Goal: Task Accomplishment & Management: Use online tool/utility

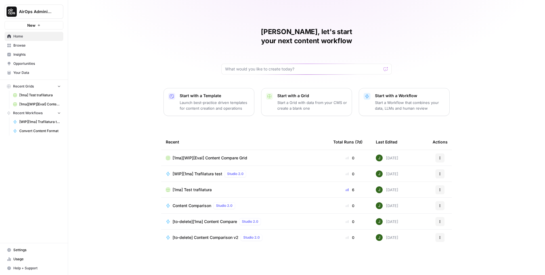
click at [39, 11] on span "AirOps Administrative" at bounding box center [36, 12] width 34 height 6
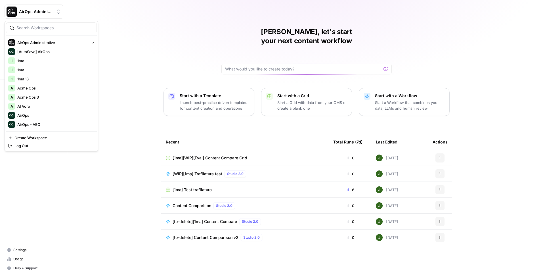
click at [41, 28] on input "search" at bounding box center [54, 28] width 77 height 6
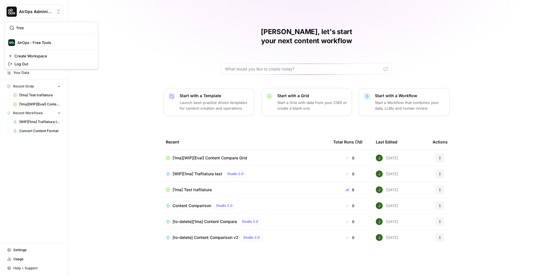
type input "free"
click at [34, 15] on button "AirOps Administrative" at bounding box center [34, 12] width 59 height 14
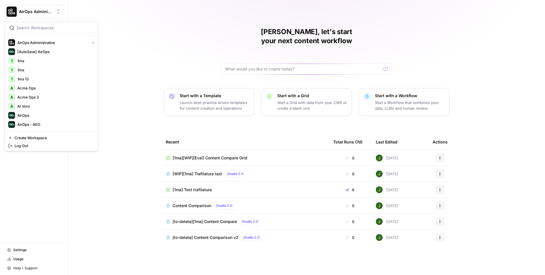
scroll to position [811, 0]
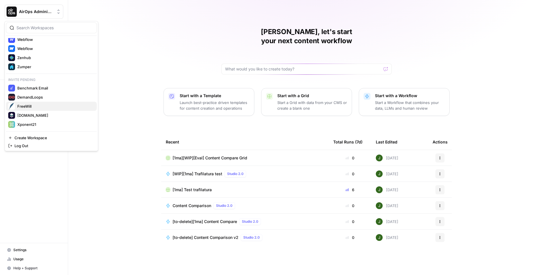
click at [33, 106] on span "FreeWill" at bounding box center [54, 106] width 75 height 6
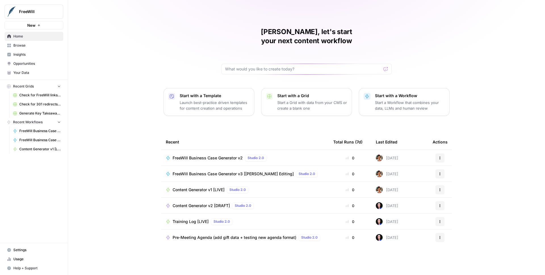
click at [19, 248] on span "Settings" at bounding box center [36, 249] width 47 height 5
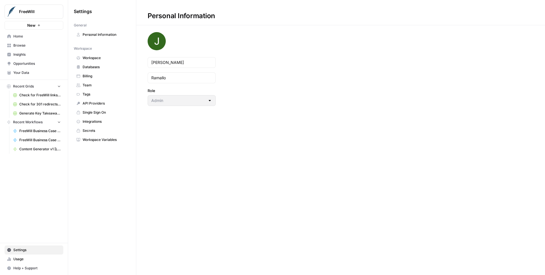
click at [92, 120] on span "Integrations" at bounding box center [105, 121] width 45 height 5
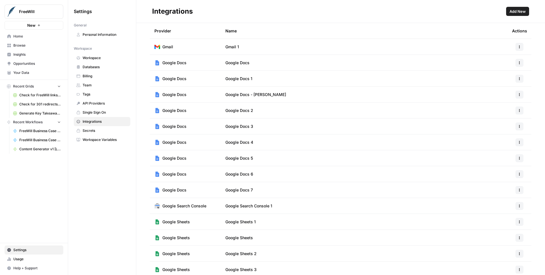
click at [101, 171] on div "Settings General Personal Information Workspace Workspace Databases Billing Tea…" at bounding box center [102, 137] width 68 height 275
click at [32, 46] on span "Browse" at bounding box center [36, 45] width 47 height 5
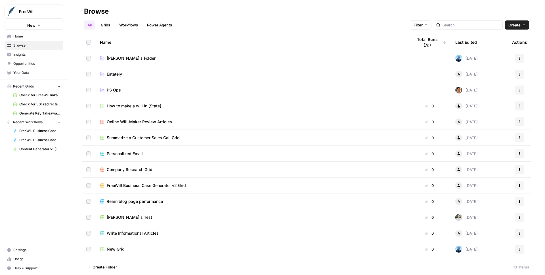
click at [117, 25] on link "Workflows" at bounding box center [129, 24] width 26 height 9
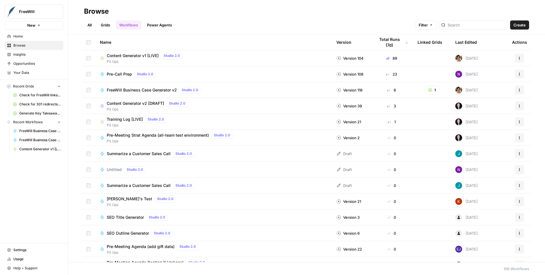
click at [138, 88] on span "FreeWill Business Case Generator v2" at bounding box center [142, 90] width 70 height 6
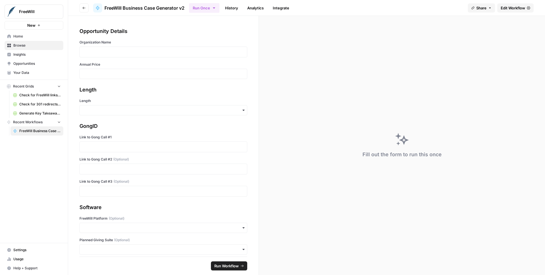
click at [519, 3] on div "Share Edit Workflow" at bounding box center [500, 7] width 66 height 9
click at [517, 5] on span "Edit Workflow" at bounding box center [512, 8] width 24 height 6
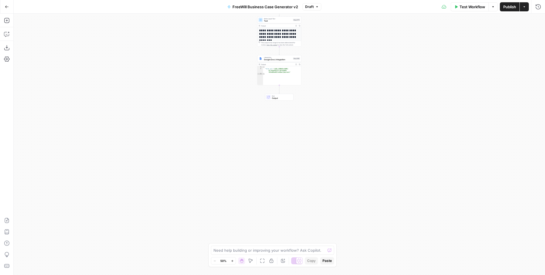
click at [286, 60] on span "Google Docs Integration" at bounding box center [278, 59] width 28 height 3
click at [466, 45] on input "Authentication" at bounding box center [476, 44] width 107 height 6
click at [460, 172] on div "Authentication When the step fails: Terminate Workflow Continue" at bounding box center [480, 150] width 128 height 247
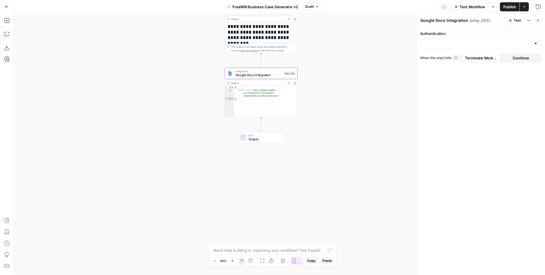
drag, startPoint x: 309, startPoint y: 66, endPoint x: 324, endPoint y: 86, distance: 25.2
click at [324, 86] on div "true false Workflow Set Inputs Inputs LLM · GPT 3.5 Turbo Extract Call Ids Step…" at bounding box center [279, 144] width 531 height 261
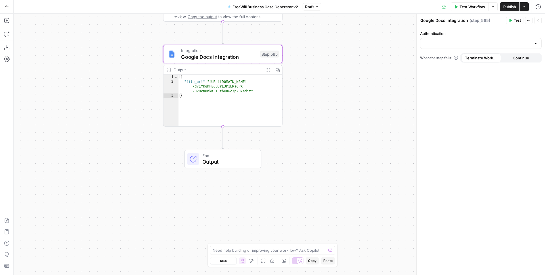
drag, startPoint x: 336, startPoint y: 99, endPoint x: 330, endPoint y: 90, distance: 11.6
click at [330, 90] on div "true false Workflow Set Inputs Inputs LLM · GPT 3.5 Turbo Extract Call Ids Step…" at bounding box center [279, 144] width 531 height 261
click at [538, 21] on icon "button" at bounding box center [537, 20] width 3 height 3
click at [8, 10] on button "Go Back" at bounding box center [7, 7] width 10 height 10
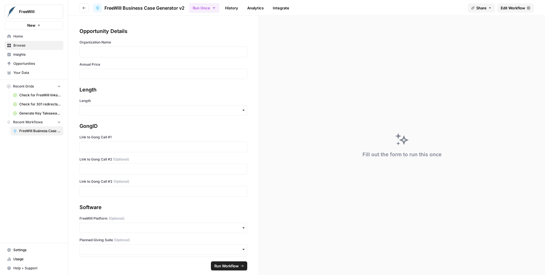
click at [23, 249] on span "Settings" at bounding box center [36, 249] width 47 height 5
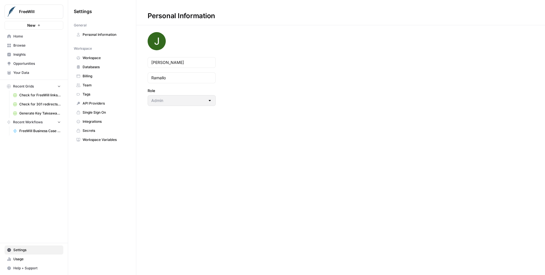
click at [100, 123] on span "Integrations" at bounding box center [105, 121] width 45 height 5
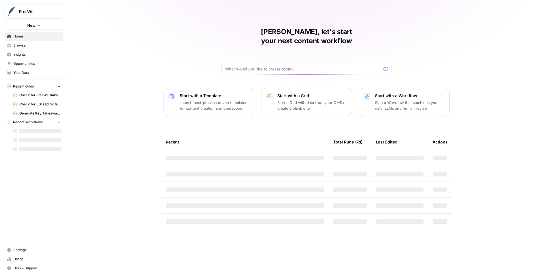
click at [35, 13] on span "FreeWill" at bounding box center [36, 12] width 34 height 6
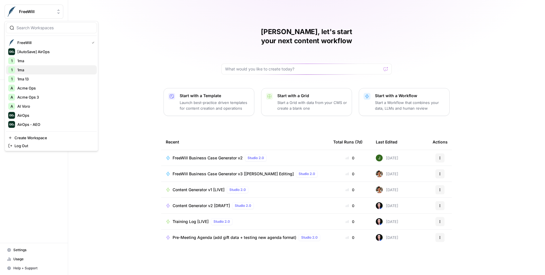
click at [28, 69] on span "1ma" at bounding box center [54, 70] width 75 height 6
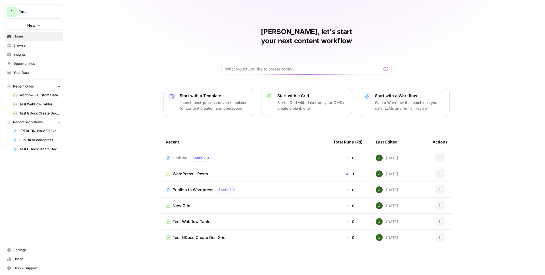
click at [179, 155] on span "Untitled" at bounding box center [179, 158] width 15 height 6
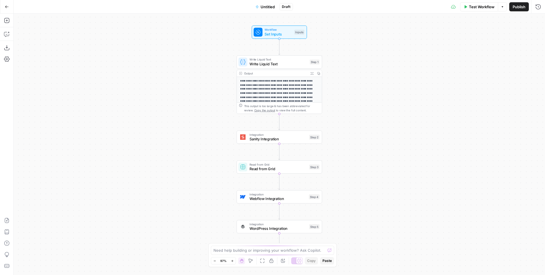
click at [1, 19] on div "Add Steps Copilot Download as JSON Settings Import JSON AirOps Academy Help Giv…" at bounding box center [7, 144] width 14 height 261
click at [9, 21] on icon "button" at bounding box center [6, 20] width 5 height 5
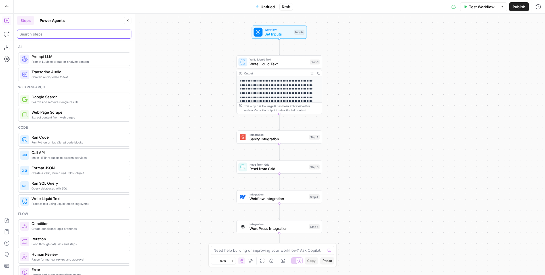
click at [62, 34] on input "search" at bounding box center [74, 34] width 109 height 6
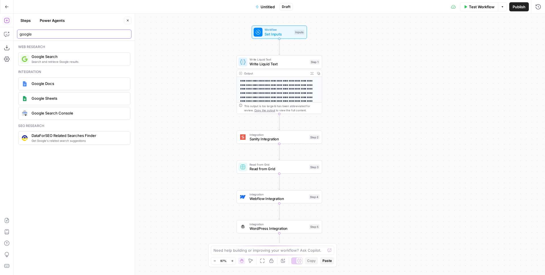
type input "google"
click at [56, 83] on span "Google Docs" at bounding box center [78, 84] width 94 height 6
click at [272, 52] on div at bounding box center [271, 51] width 3 height 3
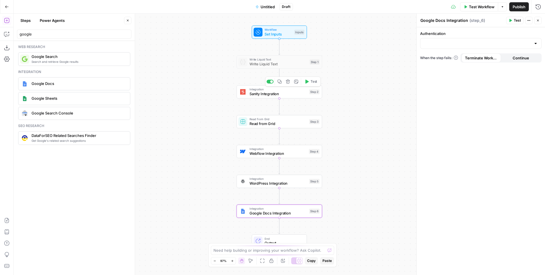
click at [270, 83] on div at bounding box center [269, 81] width 7 height 4
click at [270, 112] on div at bounding box center [271, 111] width 3 height 3
click at [270, 138] on div "Copy step Delete step Add Note Test" at bounding box center [293, 141] width 56 height 10
click at [270, 141] on div at bounding box center [271, 141] width 3 height 3
click at [269, 172] on div at bounding box center [269, 171] width 7 height 4
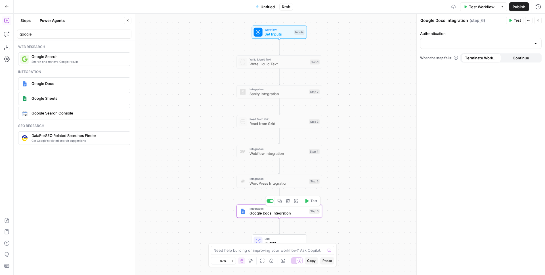
click at [269, 213] on span "Google Docs Integration" at bounding box center [277, 212] width 57 height 5
click at [452, 46] on div at bounding box center [480, 43] width 121 height 11
click at [441, 58] on span "Google Docs 1" at bounding box center [479, 58] width 109 height 6
type input "Google Docs 1"
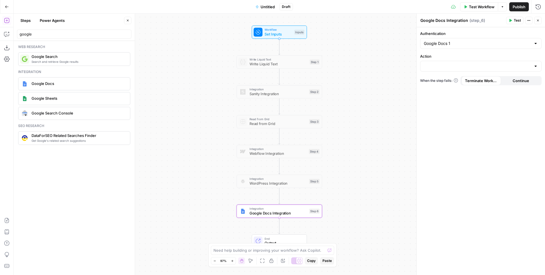
click at [441, 69] on div at bounding box center [480, 66] width 121 height 11
click at [443, 84] on button "Get Document" at bounding box center [480, 88] width 116 height 8
type input "Get Document"
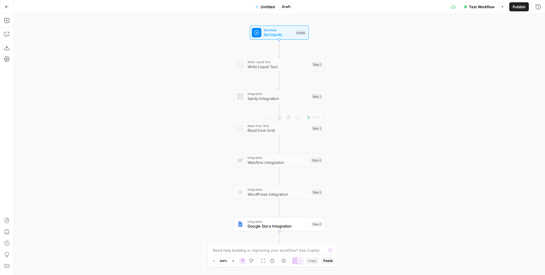
click at [258, 222] on span "Integration" at bounding box center [277, 221] width 61 height 5
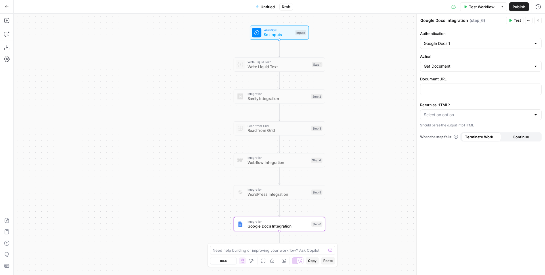
click at [457, 47] on div "Google Docs 1" at bounding box center [480, 43] width 121 height 11
click at [444, 75] on span "﹢ Create New" at bounding box center [479, 74] width 109 height 6
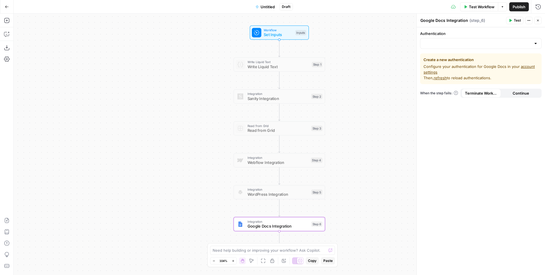
click at [443, 78] on span "refresh" at bounding box center [439, 77] width 13 height 5
click at [465, 45] on input "Authentication" at bounding box center [476, 44] width 107 height 6
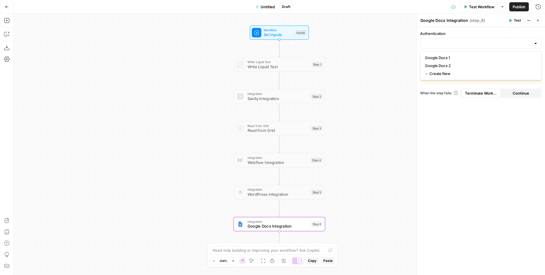
click at [464, 111] on div "Authentication Create a new authentication Configure your authentication for Go…" at bounding box center [480, 150] width 128 height 247
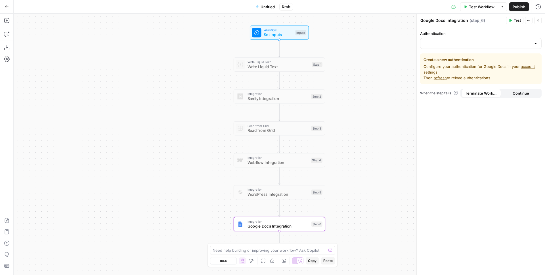
click at [523, 66] on link "account settings" at bounding box center [478, 69] width 111 height 10
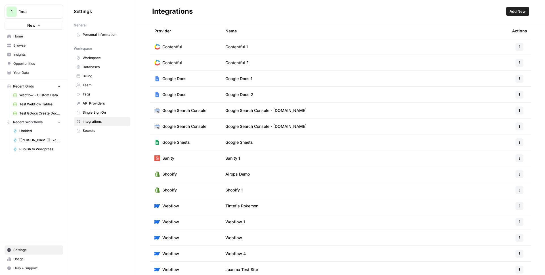
click at [512, 12] on span "Add New" at bounding box center [517, 12] width 16 height 6
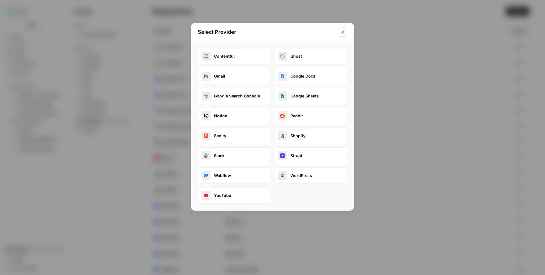
click at [305, 76] on button "Google Docs" at bounding box center [310, 76] width 73 height 16
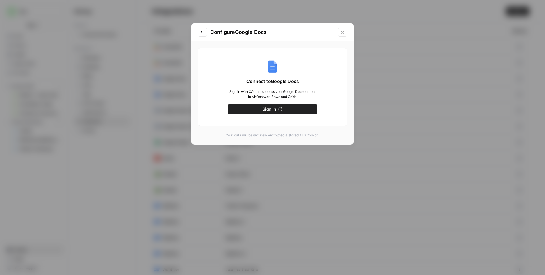
drag, startPoint x: 345, startPoint y: 33, endPoint x: 441, endPoint y: 0, distance: 101.0
click at [345, 33] on button "Close modal" at bounding box center [342, 32] width 9 height 9
